Goal: Navigation & Orientation: Find specific page/section

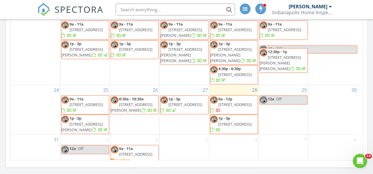
scroll to position [104, 0]
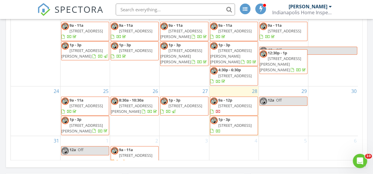
click at [91, 34] on span "4916 Franklin Villas Dr, Indianapolis 46237" at bounding box center [85, 30] width 33 height 5
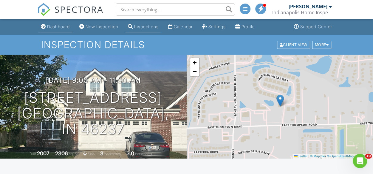
click at [60, 27] on div "Dashboard" at bounding box center [58, 26] width 23 height 5
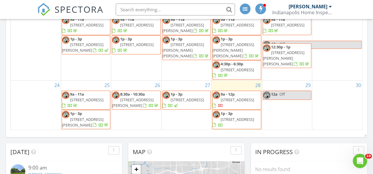
scroll to position [76, 0]
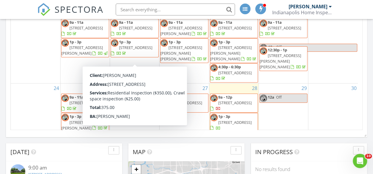
click at [127, 31] on span "2935 Guilford Ave, Indianapolis 46205" at bounding box center [135, 27] width 33 height 5
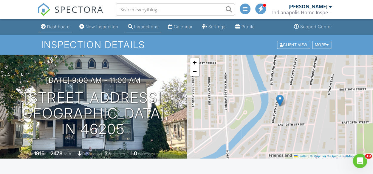
click at [61, 25] on div "Dashboard" at bounding box center [58, 26] width 23 height 5
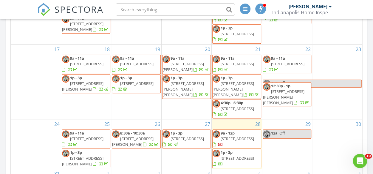
scroll to position [120, 0]
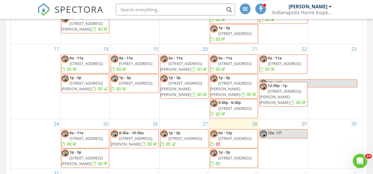
click at [292, 93] on span "14620 Hinton Dr, Fishers 46037" at bounding box center [279, 97] width 41 height 17
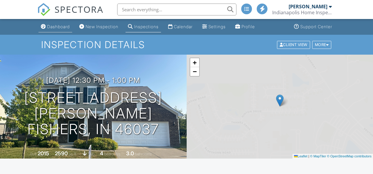
click at [63, 27] on div "Dashboard" at bounding box center [58, 26] width 23 height 5
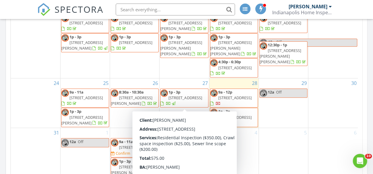
scroll to position [183, 0]
